Goal: Information Seeking & Learning: Learn about a topic

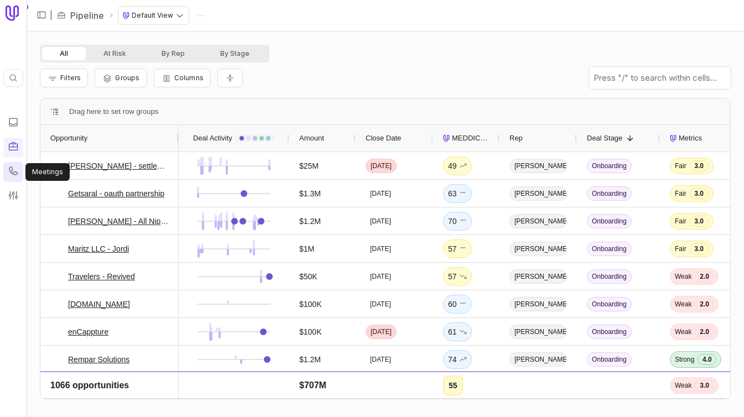
click at [19, 175] on link at bounding box center [13, 172] width 20 height 20
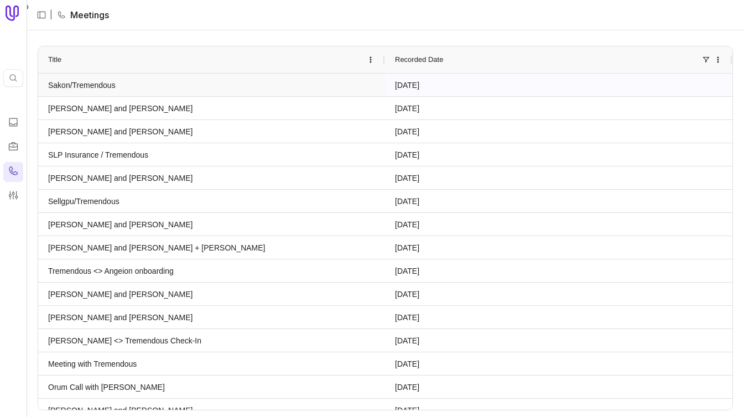
click at [148, 86] on link "Sakon/Tremendous" at bounding box center [211, 85] width 327 height 22
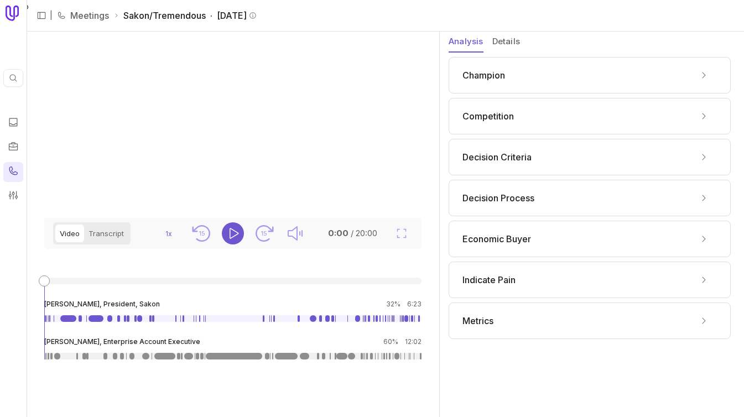
click at [561, 85] on div "Champion" at bounding box center [590, 75] width 282 height 37
click at [703, 78] on icon at bounding box center [704, 75] width 9 height 9
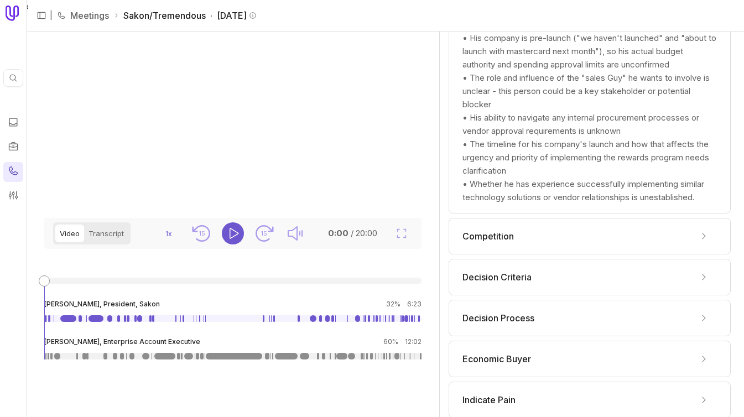
scroll to position [1151, 0]
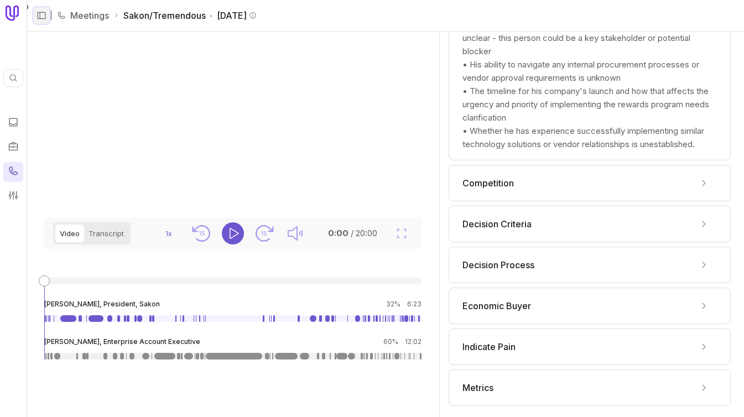
click at [39, 13] on icon "Expand sidebar" at bounding box center [42, 16] width 10 height 10
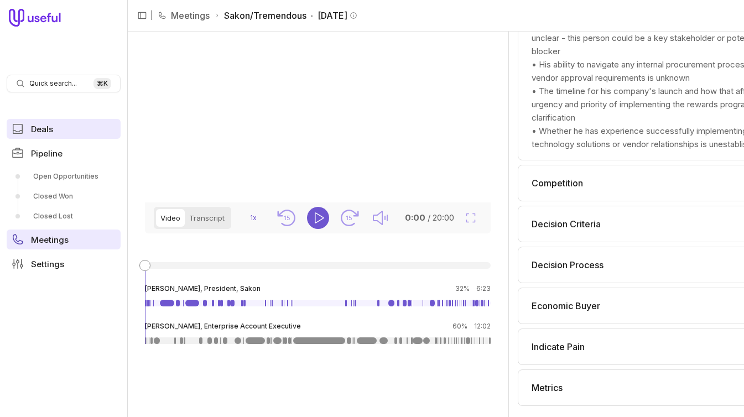
click at [39, 131] on span "Deals" at bounding box center [42, 129] width 22 height 8
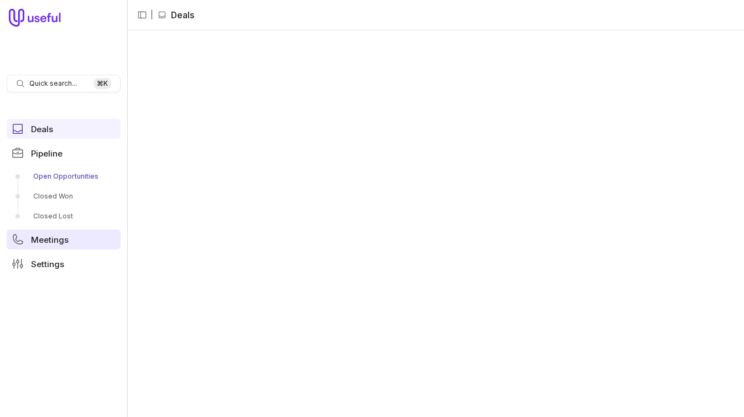
click at [51, 179] on link "Open Opportunities" at bounding box center [64, 177] width 114 height 18
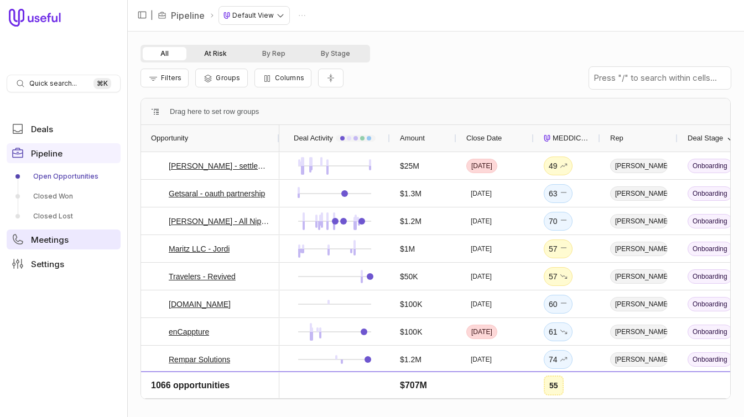
click at [215, 59] on button "At Risk" at bounding box center [216, 53] width 58 height 13
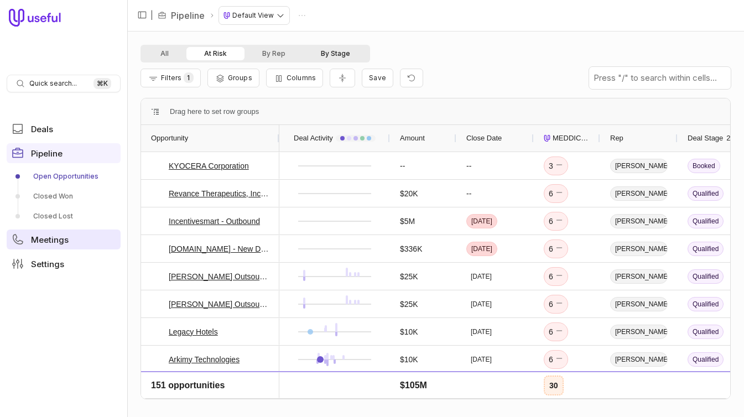
click at [325, 52] on button "By Stage" at bounding box center [335, 53] width 65 height 13
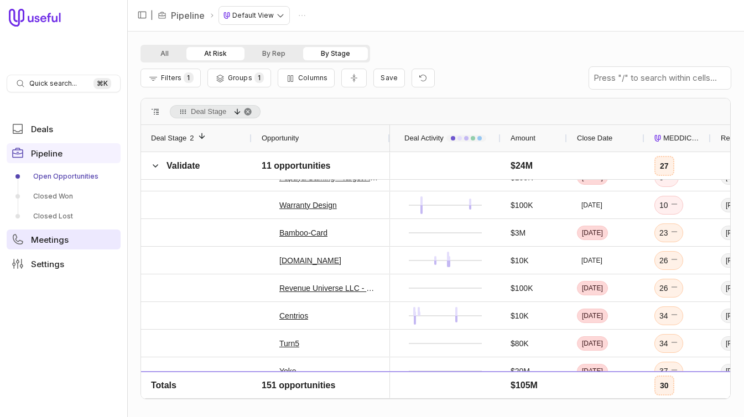
click at [674, 142] on span "MEDDICC Score" at bounding box center [683, 138] width 38 height 13
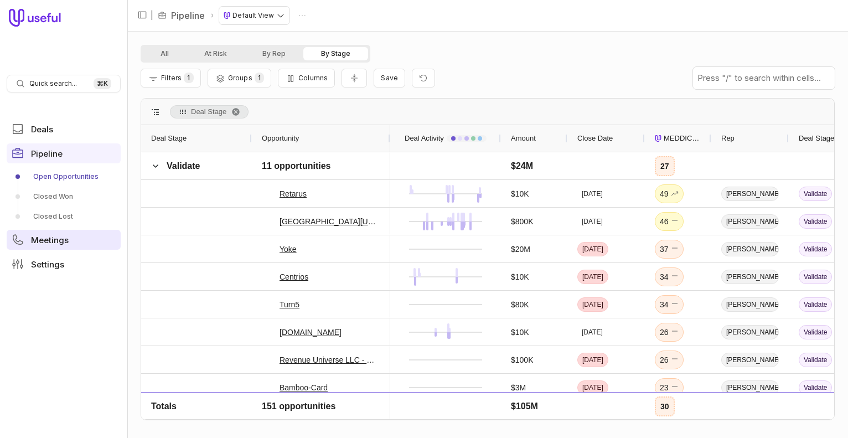
click at [686, 140] on span "MEDDICC Score" at bounding box center [683, 138] width 38 height 13
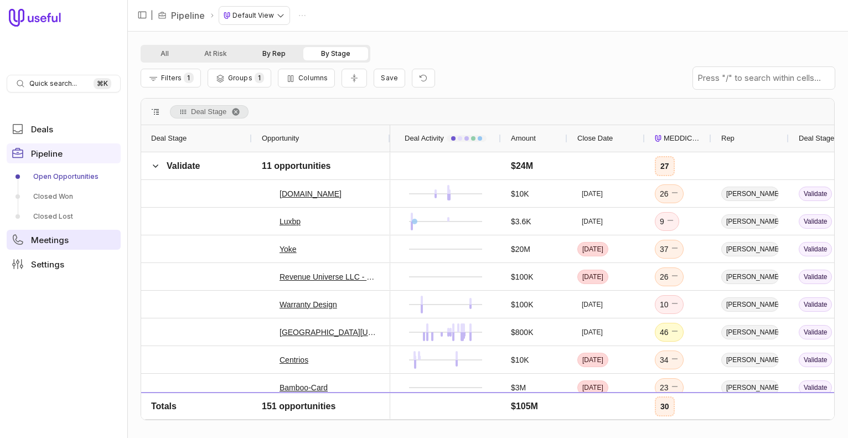
click at [284, 47] on button "By Rep" at bounding box center [274, 53] width 59 height 13
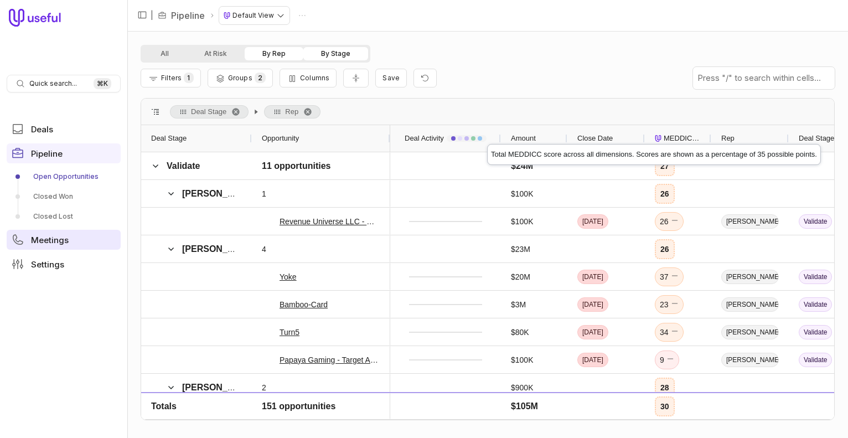
click at [676, 134] on span "MEDDICC Score" at bounding box center [683, 138] width 38 height 13
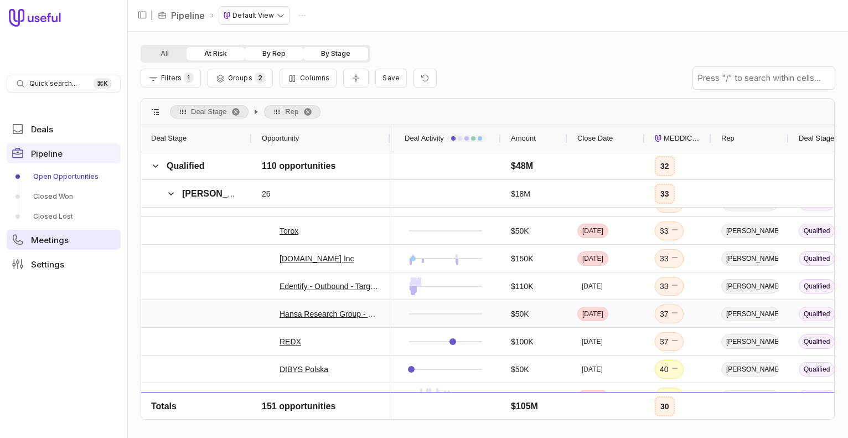
scroll to position [1506, 0]
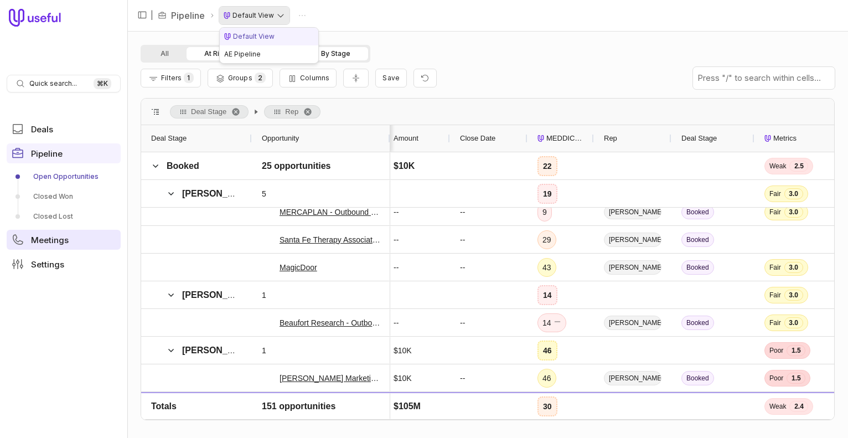
click at [262, 15] on html "Quick search... ⌘ K Deals Pipeline Open Opportunities Closed Won Closed Lost Me…" at bounding box center [424, 219] width 848 height 438
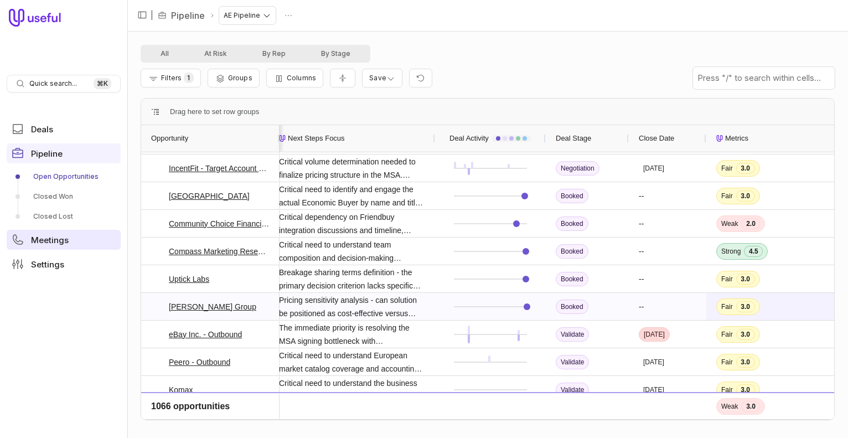
scroll to position [0, 161]
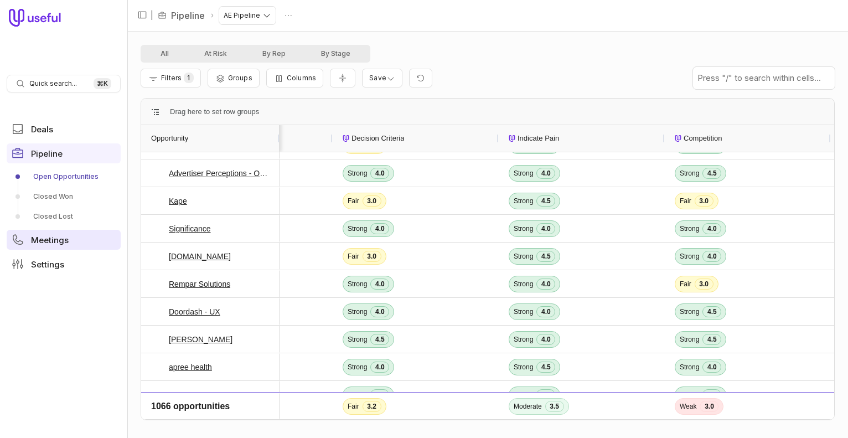
click at [393, 143] on span "Decision Criteria" at bounding box center [377, 138] width 53 height 13
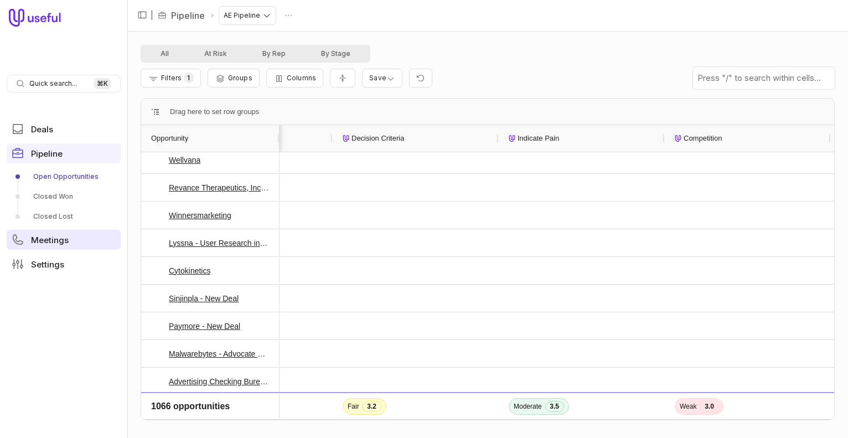
click at [393, 143] on span "Decision Criteria" at bounding box center [377, 138] width 53 height 13
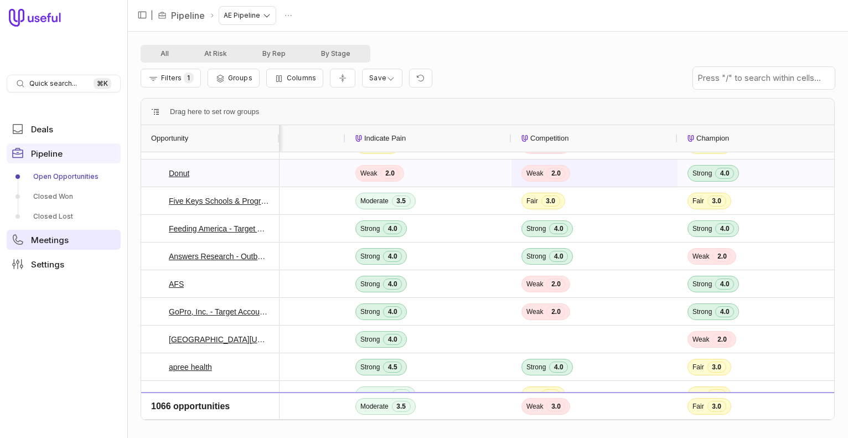
scroll to position [0, 1166]
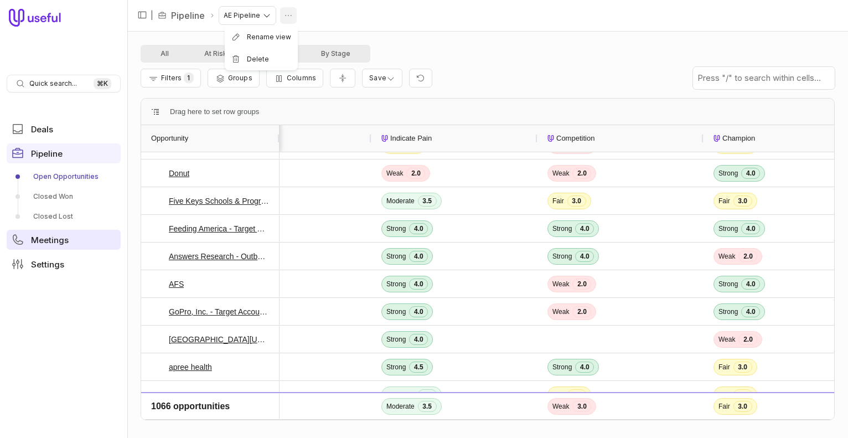
click at [287, 16] on html "Quick search... ⌘ K Deals Pipeline Open Opportunities Closed Won Closed Lost Me…" at bounding box center [424, 219] width 848 height 438
click at [433, 23] on html "Quick search... ⌘ K Deals Pipeline Open Opportunities Closed Won Closed Lost Me…" at bounding box center [424, 219] width 848 height 438
click at [385, 80] on html "Quick search... ⌘ K Deals Pipeline Open Opportunities Closed Won Closed Lost Me…" at bounding box center [424, 219] width 848 height 438
click at [493, 69] on html "Quick search... ⌘ K Deals Pipeline Open Opportunities Closed Won Closed Lost Me…" at bounding box center [424, 219] width 848 height 438
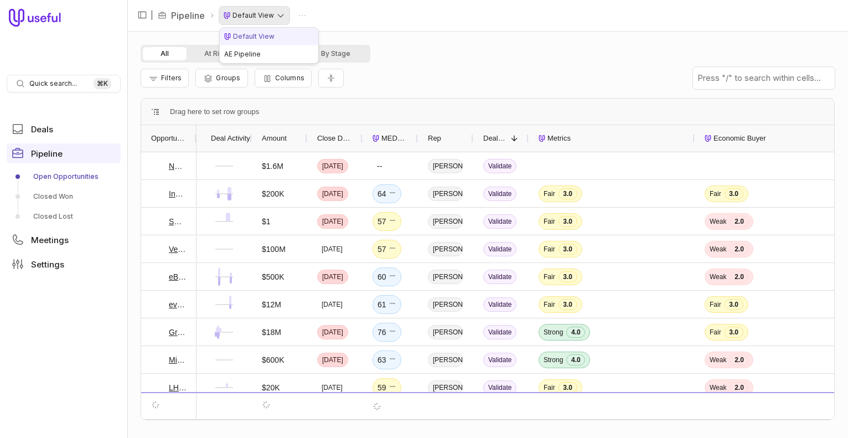
click at [265, 8] on html "Quick search... ⌘ K Deals Pipeline Open Opportunities Closed Won Closed Lost Me…" at bounding box center [424, 219] width 848 height 438
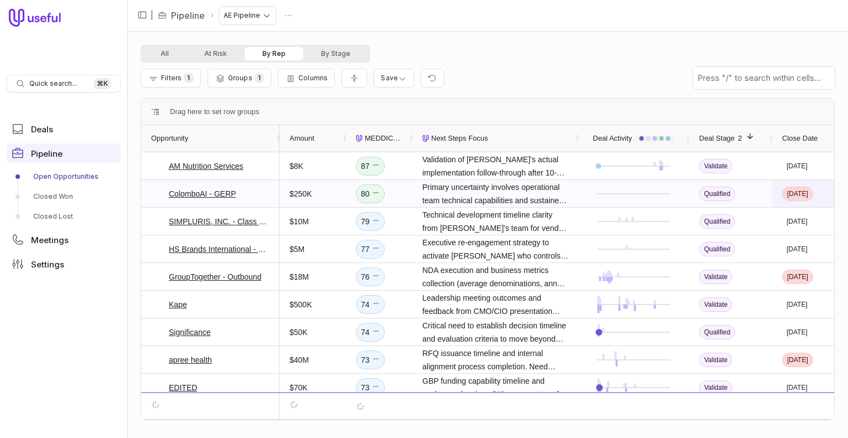
scroll to position [0, 159]
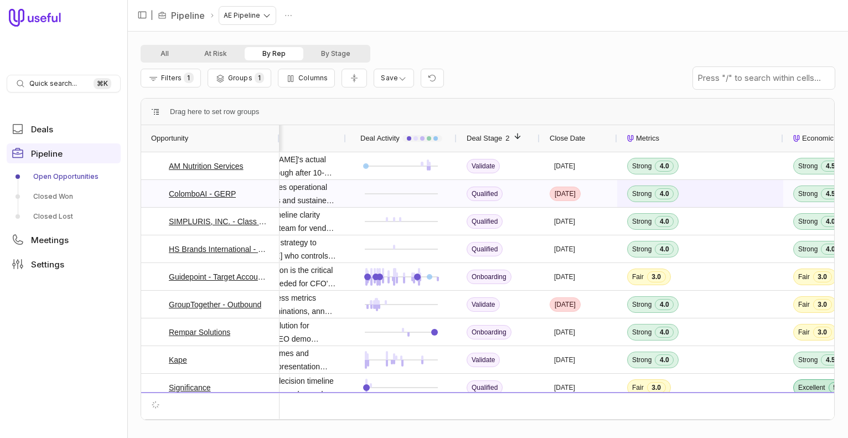
click at [737, 188] on span "Strong 4.0" at bounding box center [700, 193] width 146 height 26
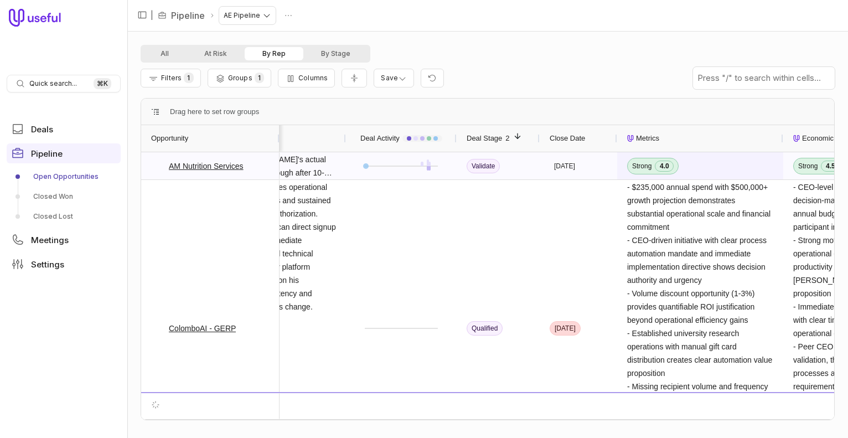
click at [732, 172] on span "Strong 4.0" at bounding box center [700, 166] width 146 height 26
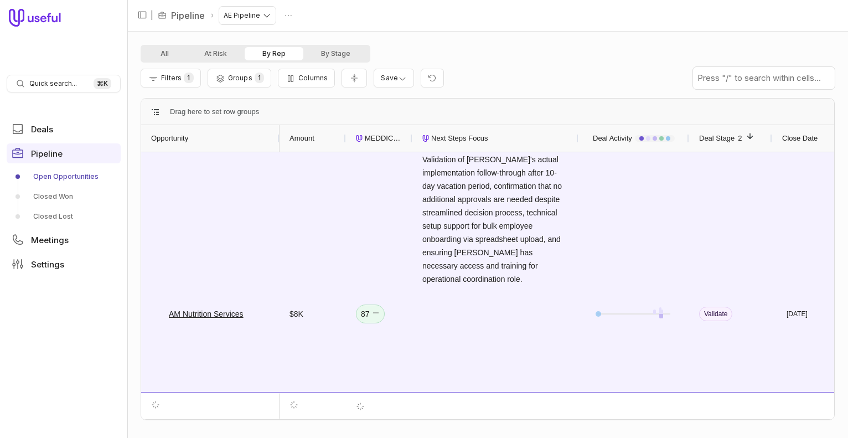
click at [154, 112] on span at bounding box center [155, 111] width 9 height 9
click at [259, 142] on div "Opportunity" at bounding box center [210, 138] width 118 height 21
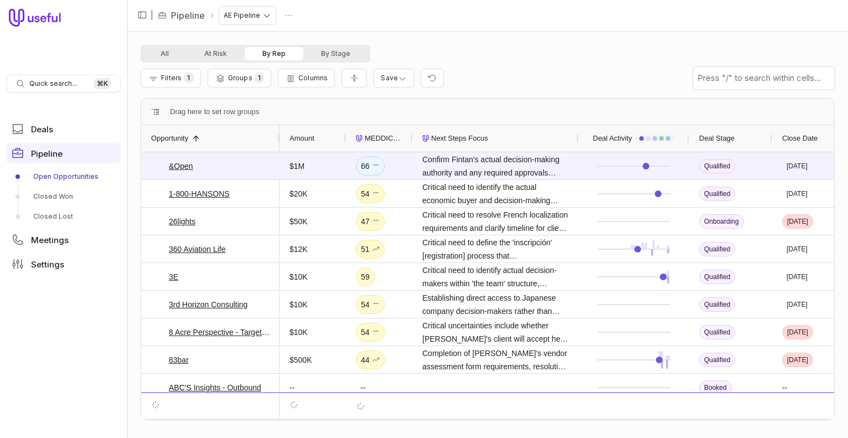
click at [221, 134] on div "Opportunity 1" at bounding box center [210, 138] width 118 height 21
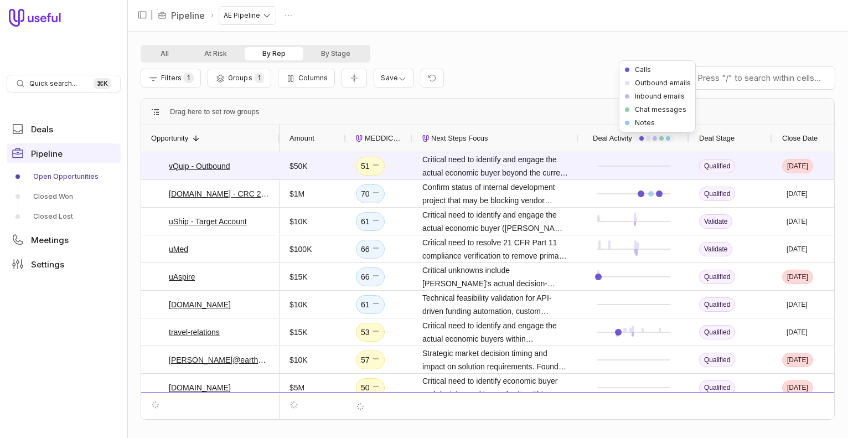
click at [667, 140] on div at bounding box center [655, 138] width 40 height 7
click at [630, 139] on span "Deal Activity" at bounding box center [612, 138] width 39 height 13
click at [662, 134] on div "Deal Activity" at bounding box center [633, 138] width 91 height 27
click at [661, 136] on div at bounding box center [661, 138] width 4 height 4
click at [485, 139] on span "Next Steps Focus" at bounding box center [459, 138] width 57 height 13
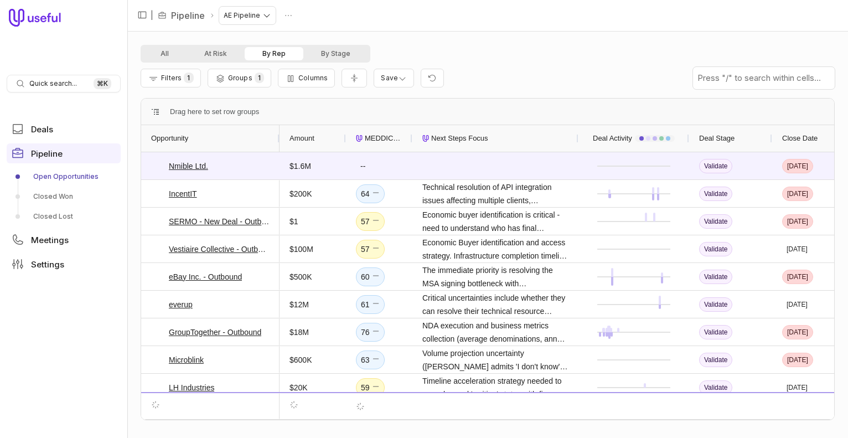
click at [485, 139] on span "Next Steps Focus" at bounding box center [459, 138] width 57 height 13
click at [739, 139] on div "Deal Stage" at bounding box center [730, 138] width 63 height 21
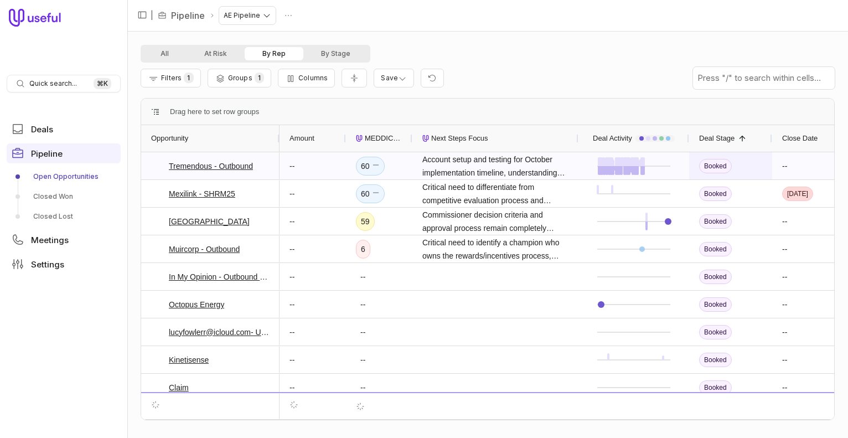
click at [747, 168] on div "Booked" at bounding box center [730, 166] width 63 height 14
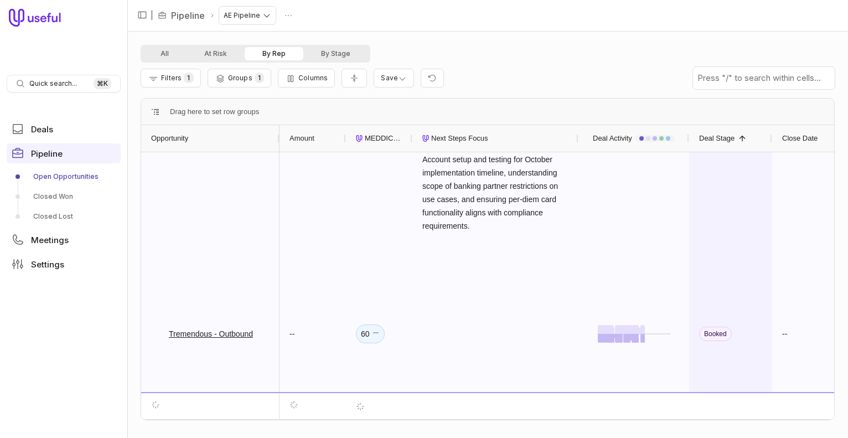
click at [746, 194] on div "Booked" at bounding box center [730, 333] width 83 height 363
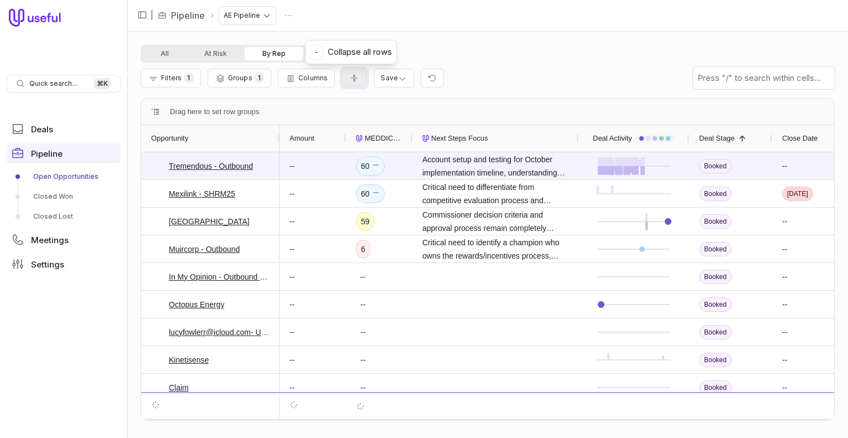
click at [349, 79] on icon "Collapse all rows" at bounding box center [354, 78] width 11 height 9
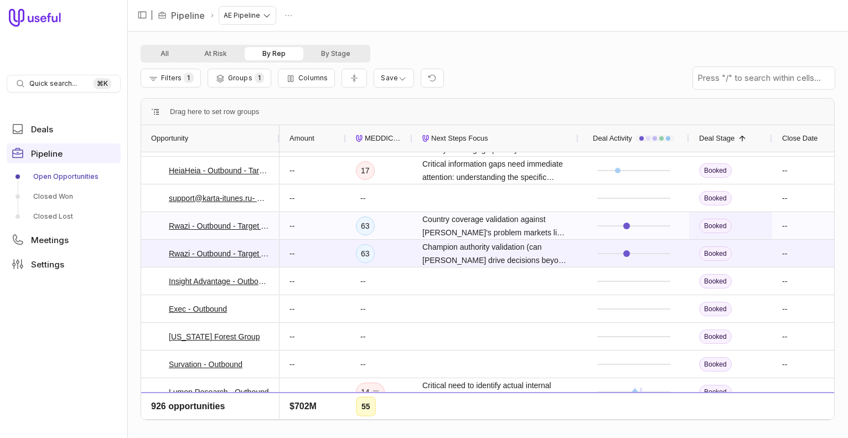
click at [753, 226] on div "Booked" at bounding box center [730, 226] width 63 height 14
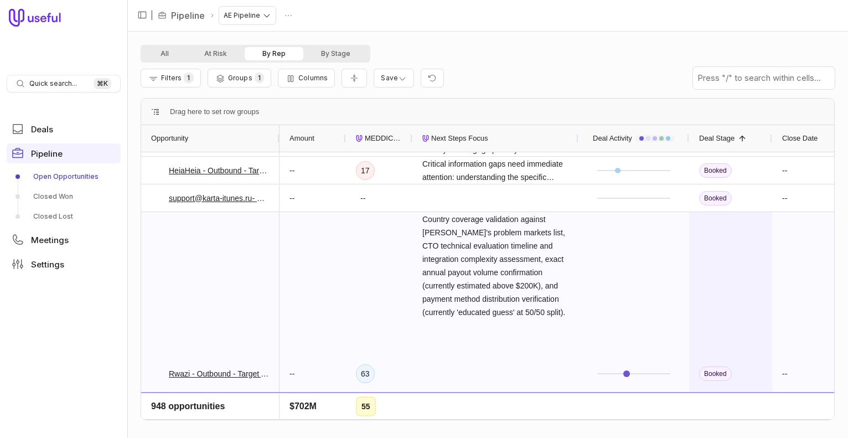
click at [734, 258] on div "Booked" at bounding box center [730, 373] width 83 height 323
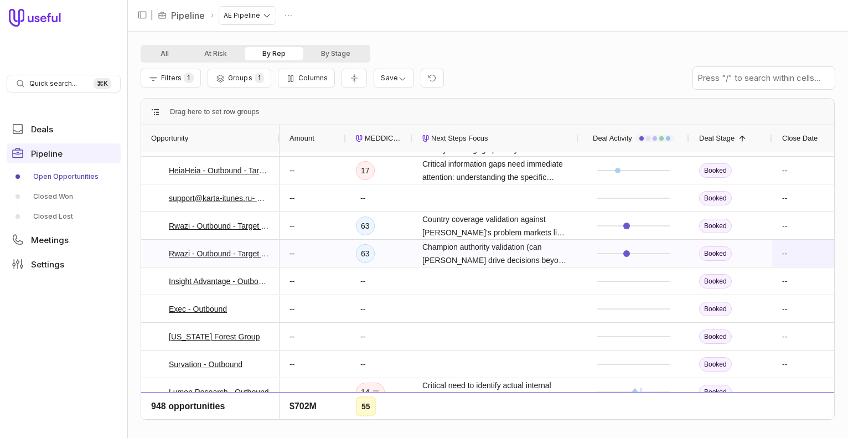
click at [798, 238] on div "--" at bounding box center [810, 225] width 77 height 27
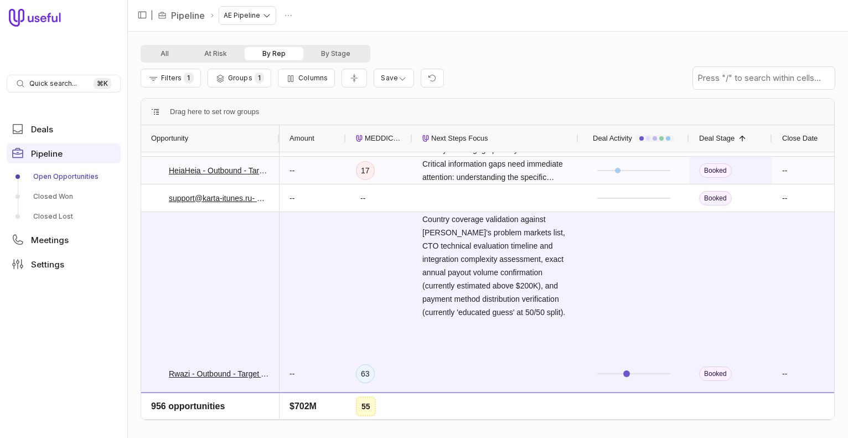
click at [764, 173] on div "Booked" at bounding box center [730, 170] width 83 height 27
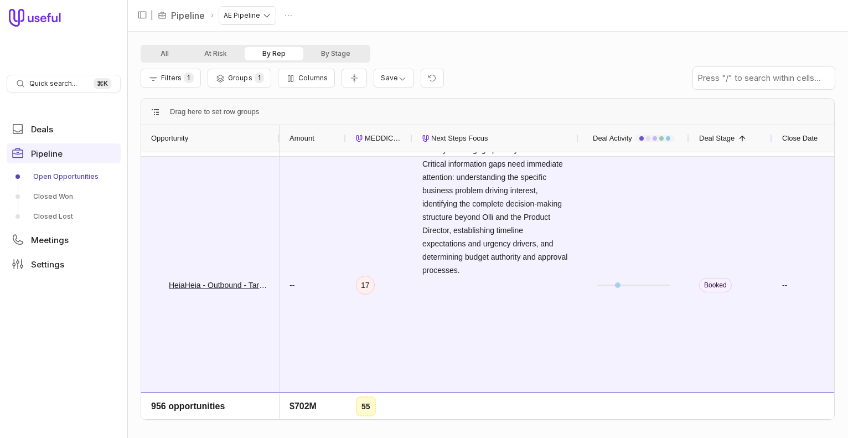
click at [182, 107] on span "Drag here to set row groups" at bounding box center [214, 111] width 89 height 13
click at [437, 215] on span "Critical information gaps need immediate attention: understanding the specific …" at bounding box center [495, 217] width 146 height 120
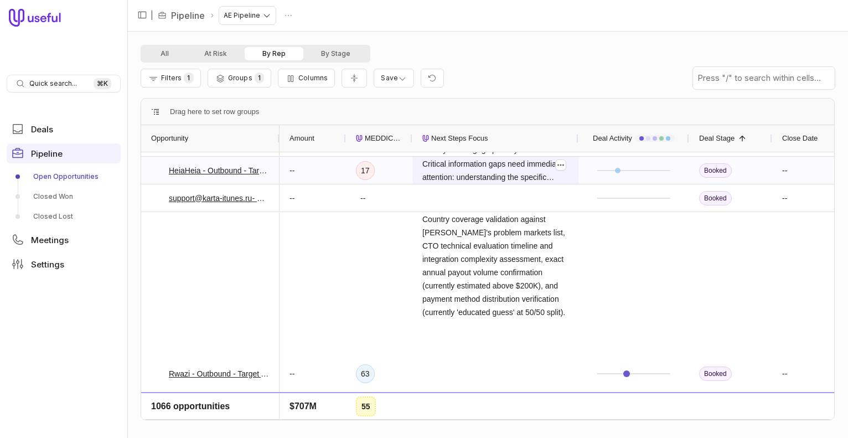
click at [463, 166] on span "Critical information gaps need immediate attention: understanding the specific …" at bounding box center [495, 170] width 146 height 27
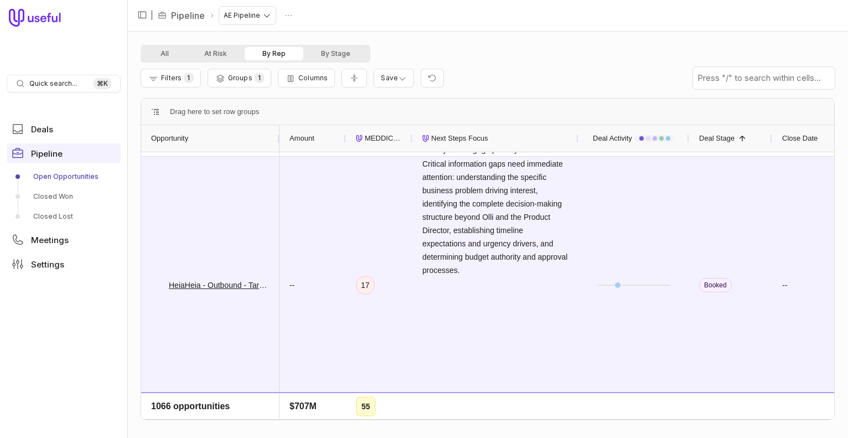
click at [188, 133] on span "Opportunity" at bounding box center [169, 138] width 37 height 13
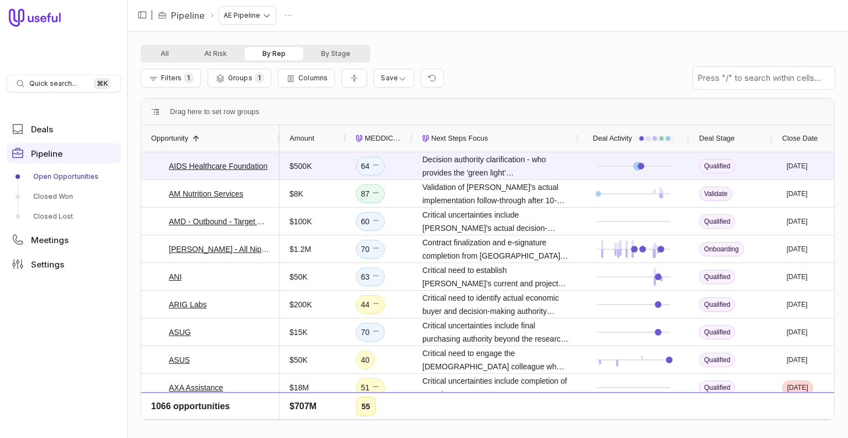
click at [168, 114] on div at bounding box center [160, 111] width 19 height 9
click at [184, 111] on span "Drag here to set row groups" at bounding box center [214, 111] width 89 height 13
drag, startPoint x: 153, startPoint y: 114, endPoint x: 172, endPoint y: 116, distance: 19.4
click at [172, 116] on div "Drag here to set row groups" at bounding box center [487, 112] width 693 height 27
click at [181, 109] on span "Drag here to set row groups" at bounding box center [214, 111] width 89 height 13
